Goal: Navigation & Orientation: Find specific page/section

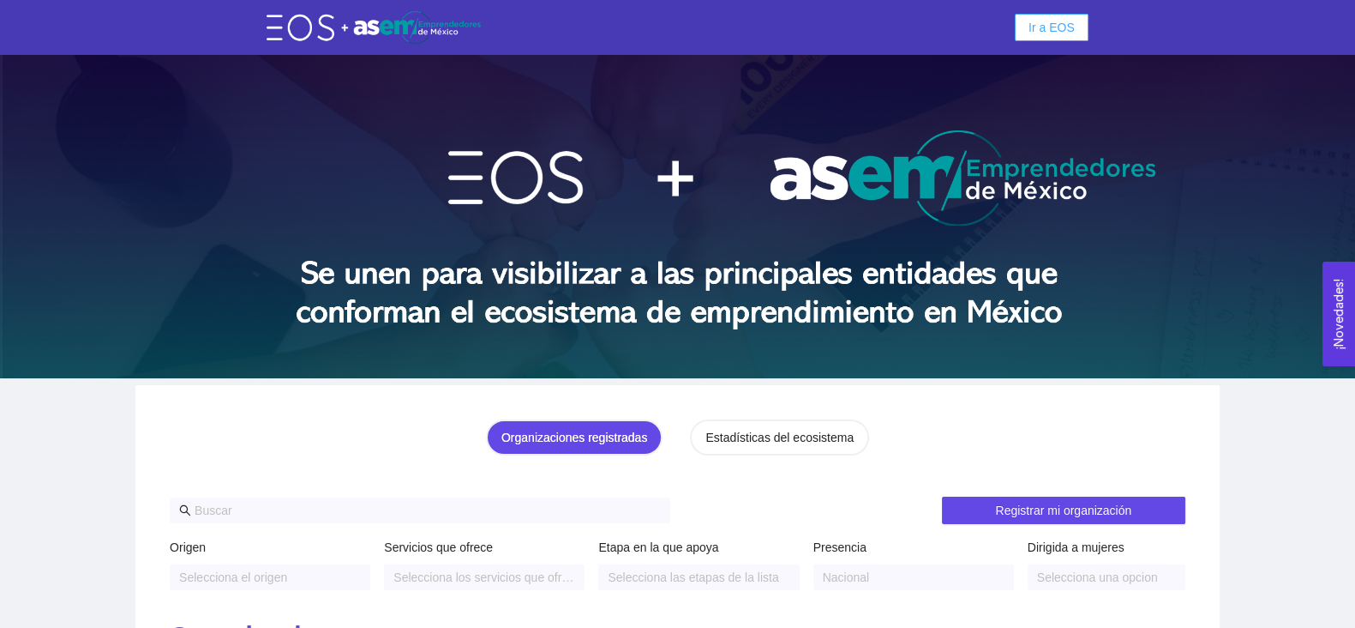
click at [1030, 28] on button "Ir a EOS" at bounding box center [1052, 27] width 74 height 27
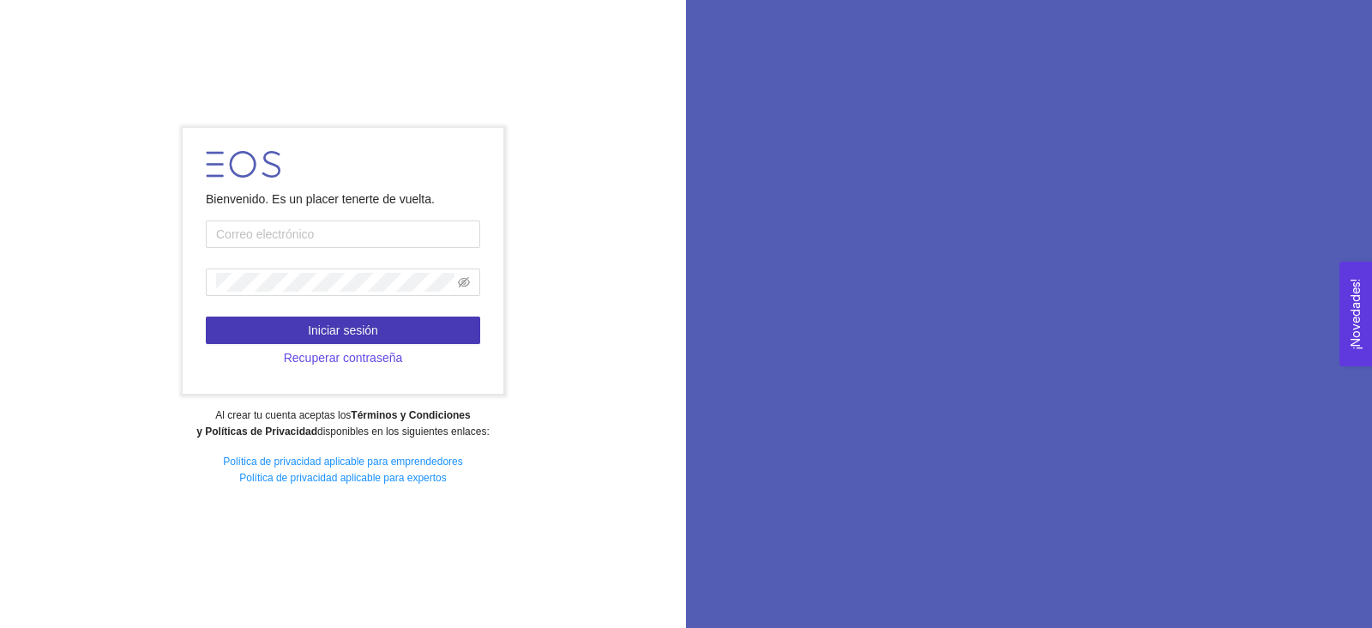
type input "[PERSON_NAME][EMAIL_ADDRESS][PERSON_NAME][DOMAIN_NAME]"
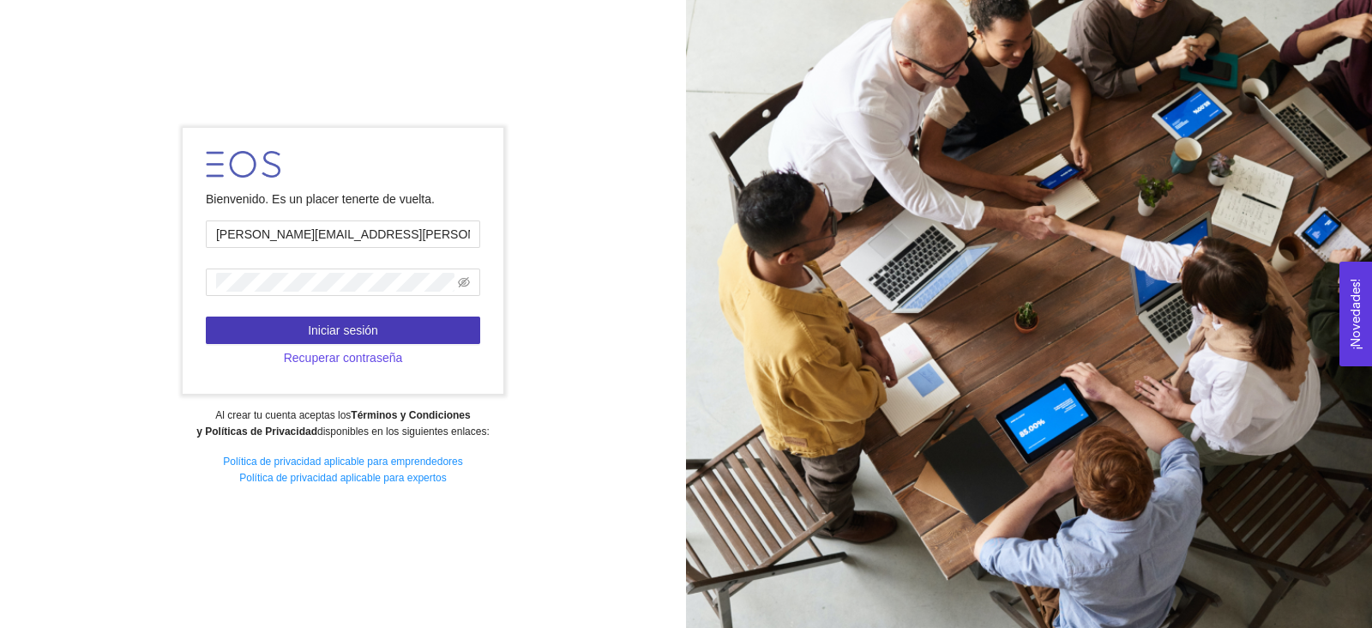
click at [305, 325] on button "Iniciar sesión" at bounding box center [343, 329] width 274 height 27
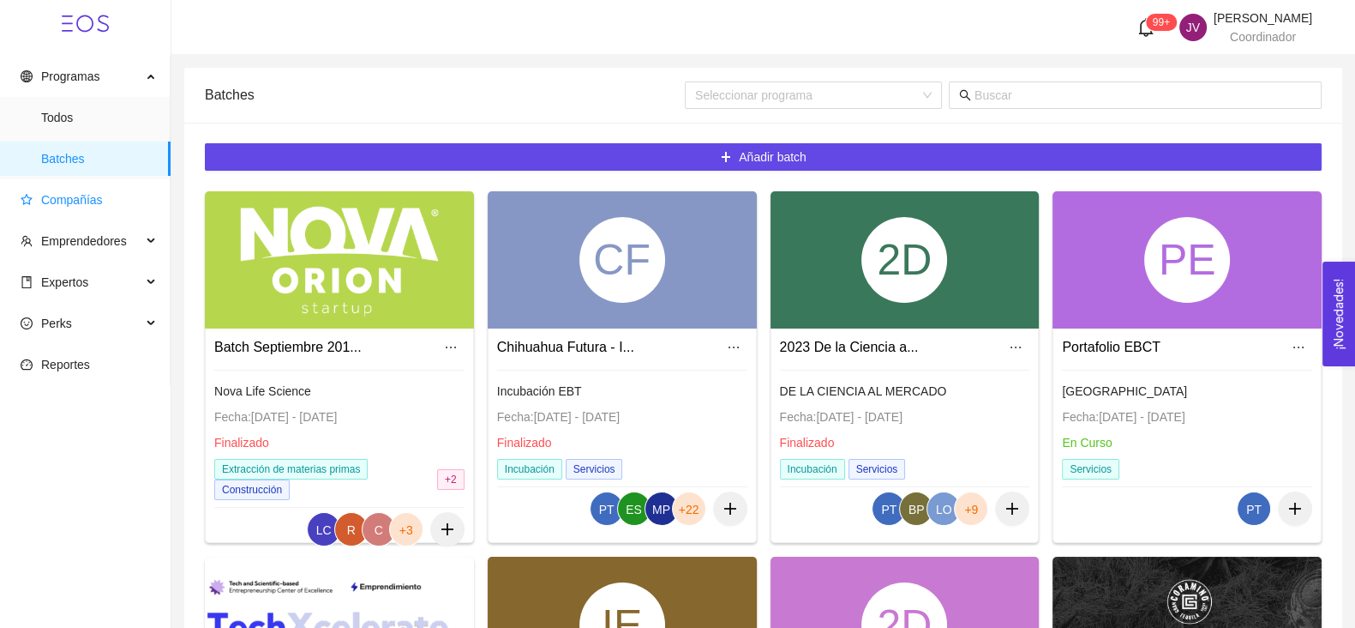
click at [52, 198] on span "Compañías" at bounding box center [72, 200] width 62 height 14
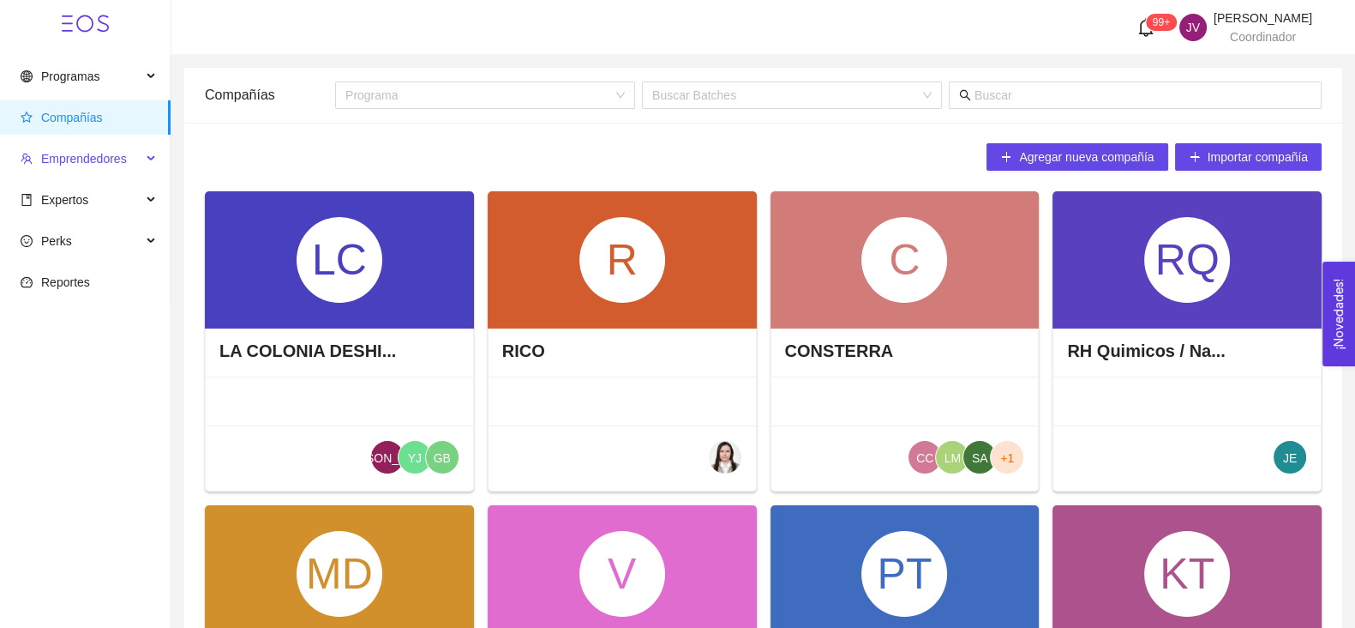
click at [64, 169] on span "Emprendedores" at bounding box center [81, 158] width 121 height 34
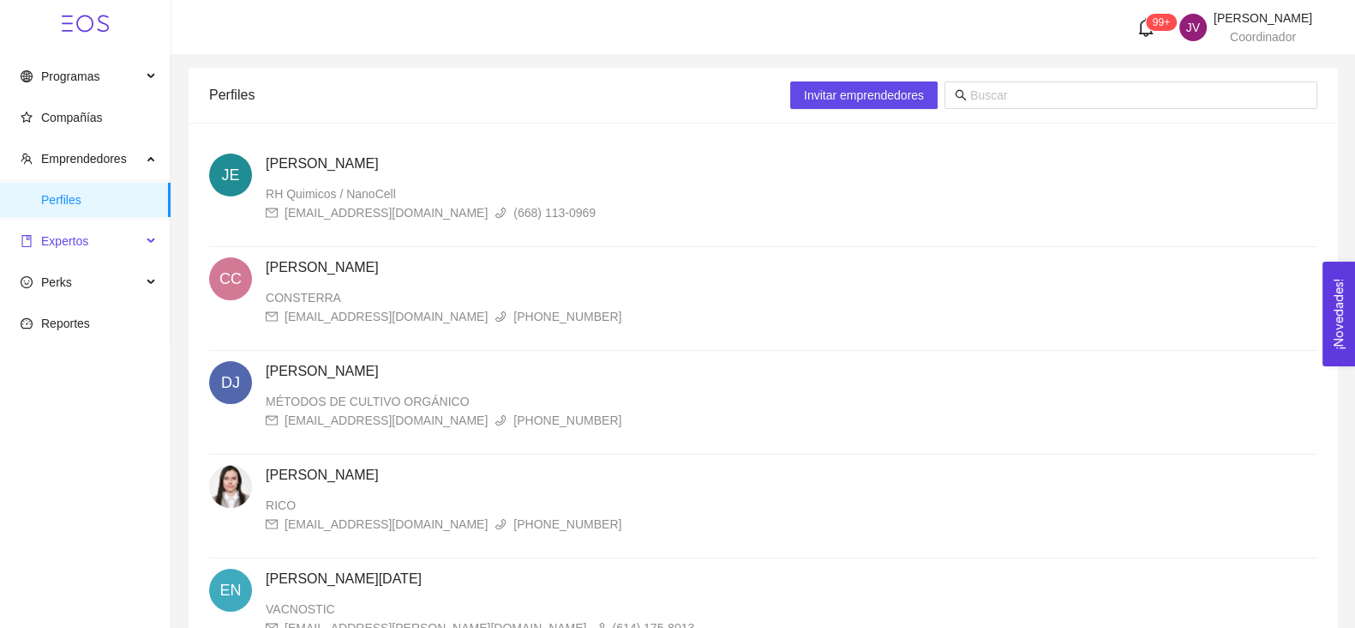
click at [86, 224] on span "Expertos" at bounding box center [81, 241] width 121 height 34
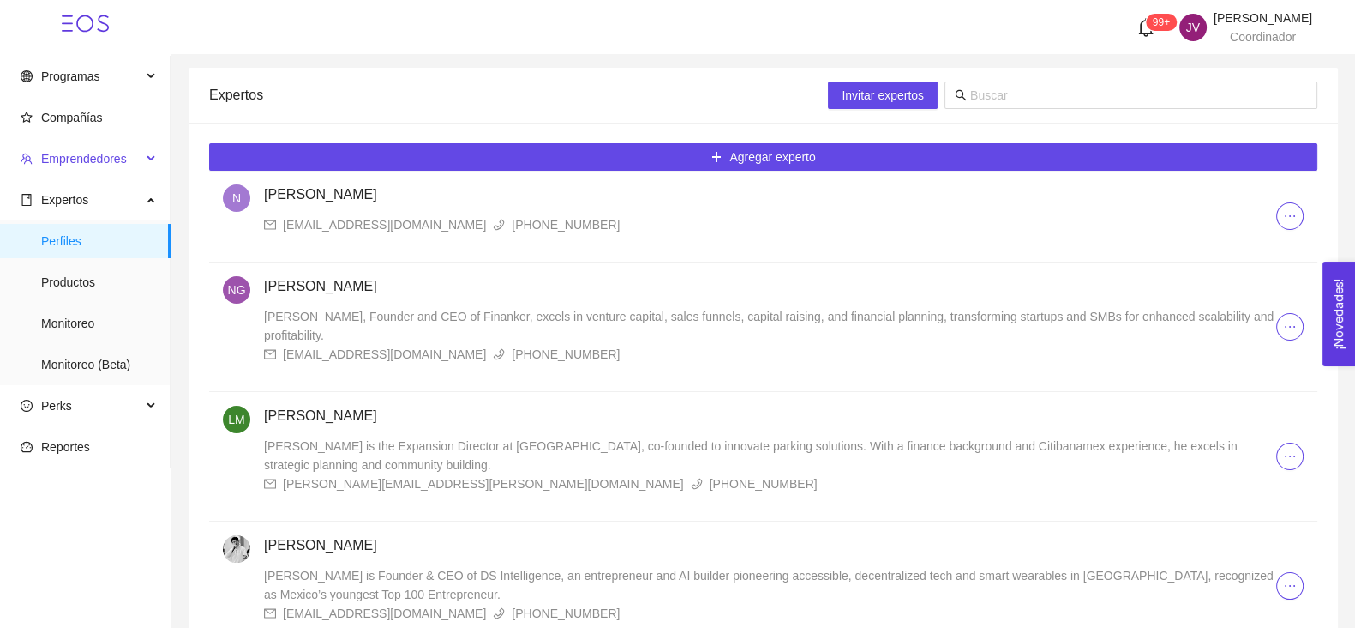
click at [76, 154] on span "Emprendedores" at bounding box center [84, 159] width 86 height 14
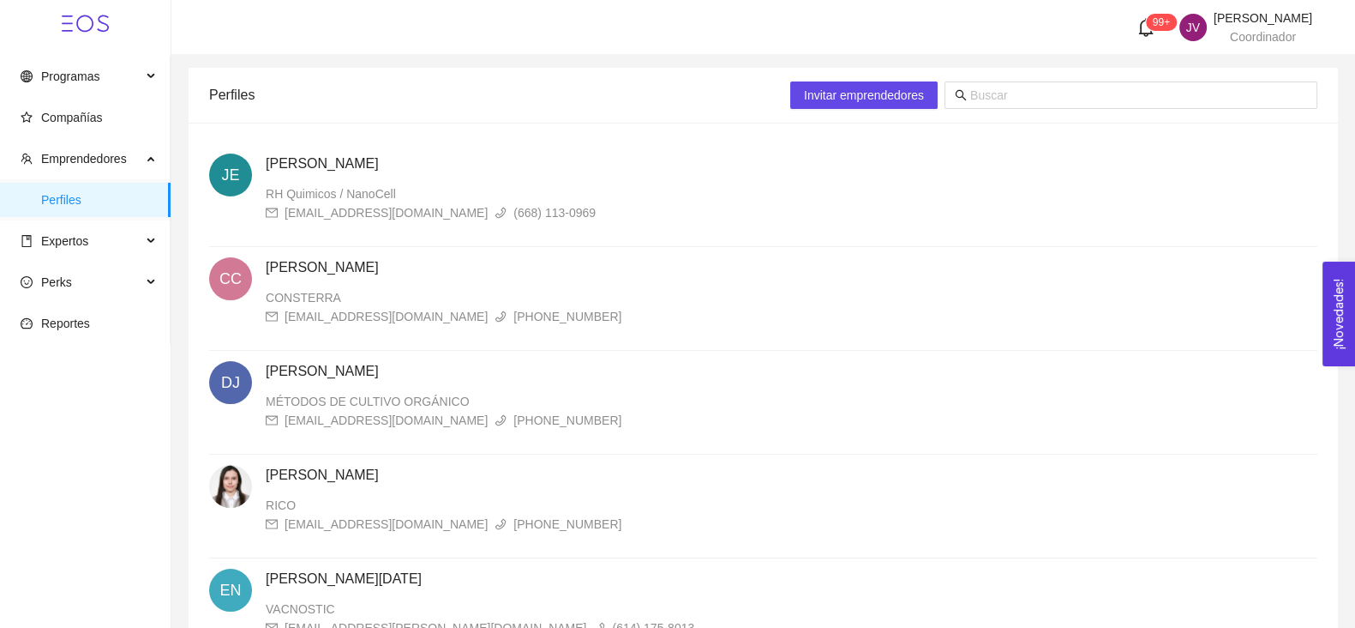
click at [321, 78] on div "Perfiles" at bounding box center [499, 94] width 581 height 49
